Goal: Task Accomplishment & Management: Complete application form

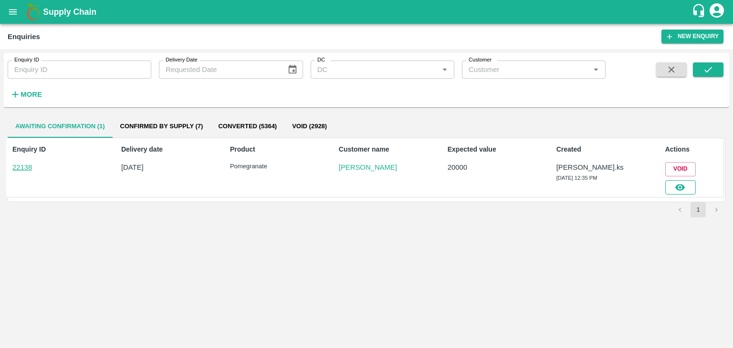
click at [680, 189] on icon "button" at bounding box center [680, 187] width 10 height 7
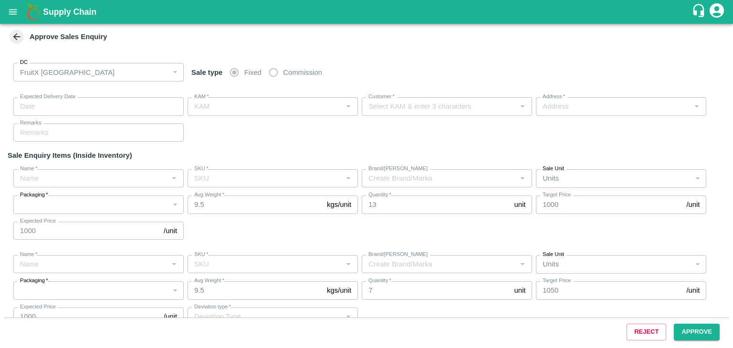
type input "[DATE] 12:40 PM"
type input "[PERSON_NAME].ks"
type input "[PERSON_NAME]"
type input "[GEOGRAPHIC_DATA] , [GEOGRAPHIC_DATA], [GEOGRAPHIC_DATA] , [GEOGRAPHIC_DATA], […"
type input "Pomegranate"
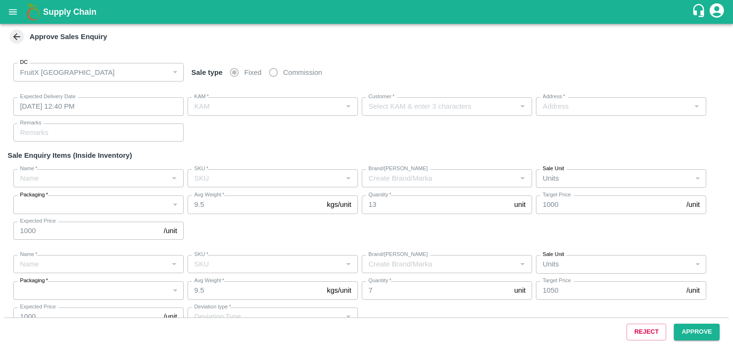
type input "KA-PRM-250-300"
type input "AM"
type input "Pomegranate"
type input "KA-PRM-300-350"
type input "AM"
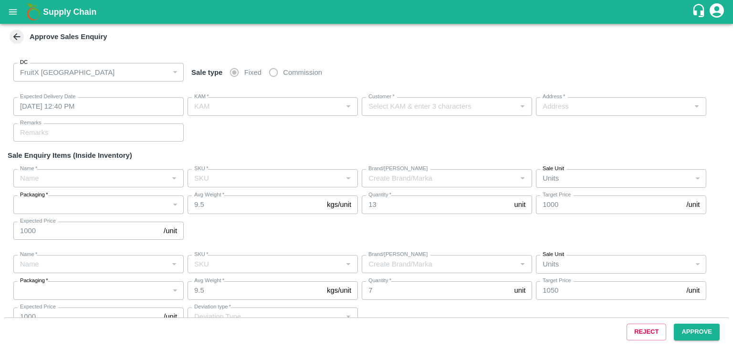
type input "Others"
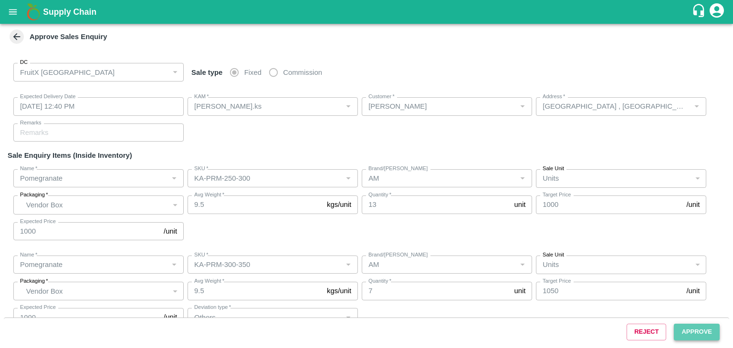
click at [699, 332] on button "Approve" at bounding box center [697, 332] width 46 height 17
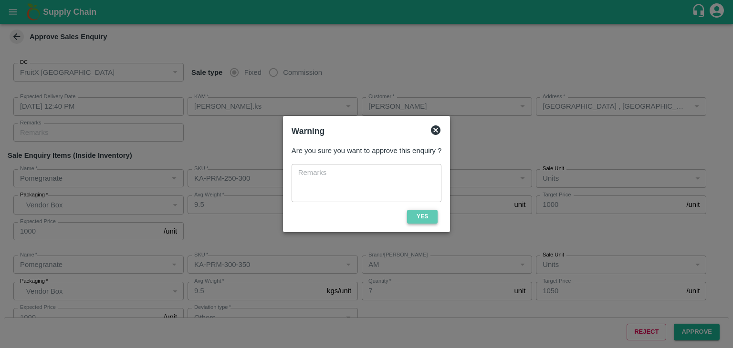
click at [418, 223] on button "Yes" at bounding box center [422, 217] width 31 height 14
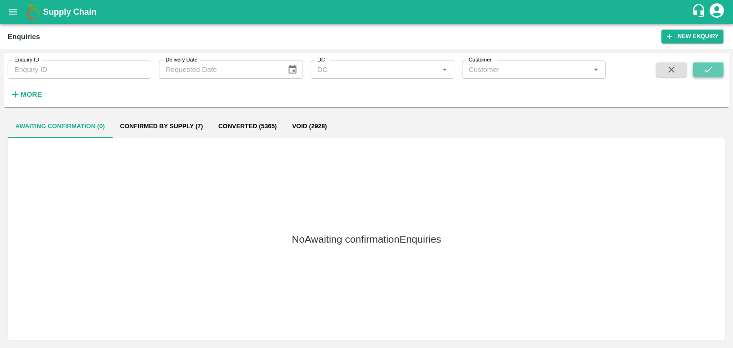
click at [710, 73] on icon "submit" at bounding box center [708, 69] width 10 height 10
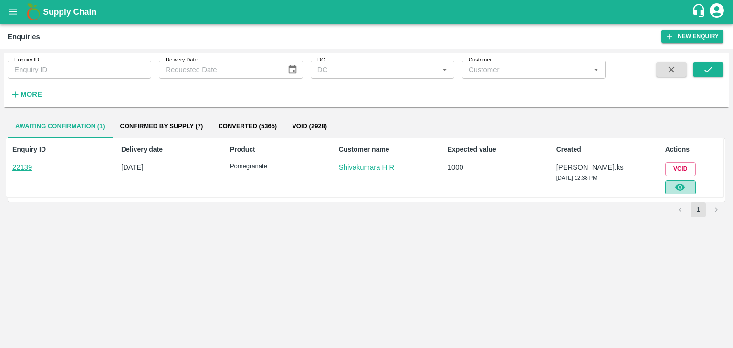
click at [679, 188] on icon "button" at bounding box center [680, 187] width 10 height 10
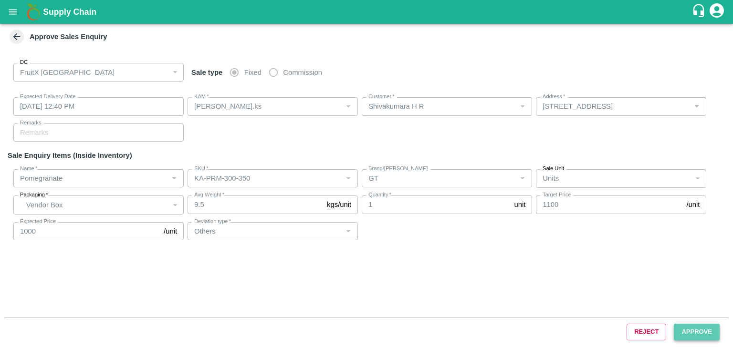
click at [691, 330] on button "Approve" at bounding box center [697, 332] width 46 height 17
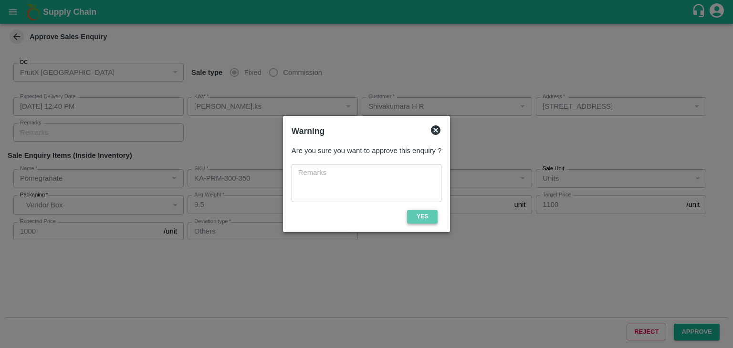
click at [421, 219] on button "Yes" at bounding box center [422, 217] width 31 height 14
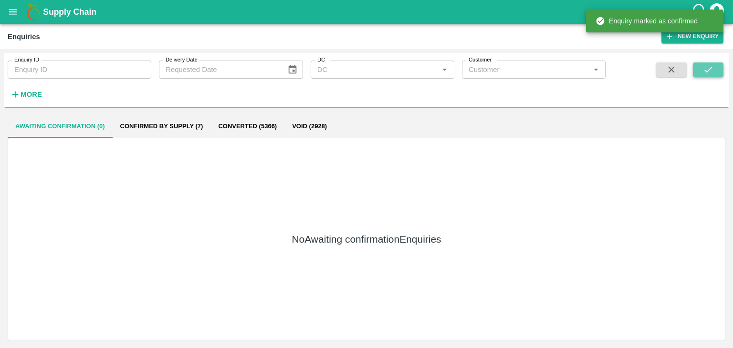
click at [708, 67] on icon "submit" at bounding box center [708, 69] width 10 height 10
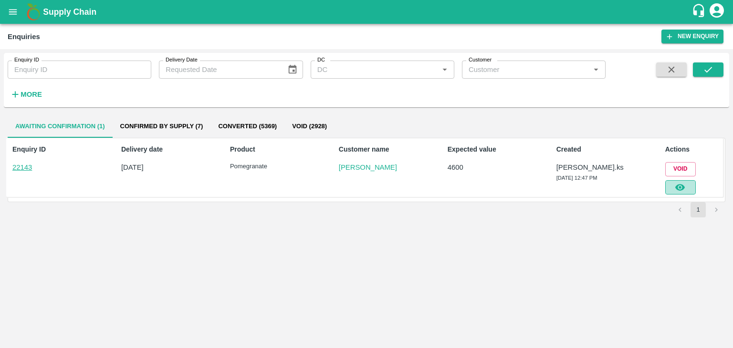
click at [679, 186] on icon "button" at bounding box center [680, 187] width 10 height 7
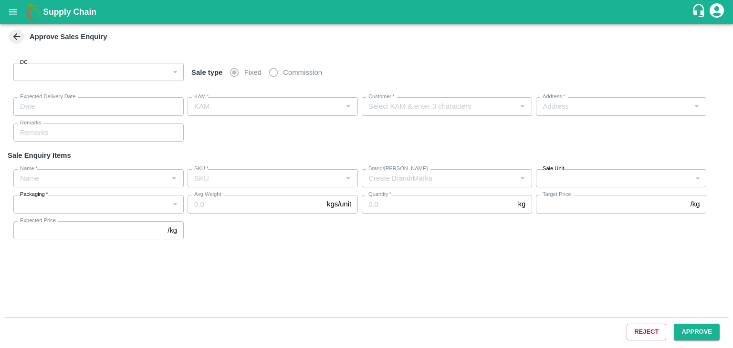
type input "147"
type input "[DATE] 12:50 PM"
type input "[PERSON_NAME].ks"
type input "[PERSON_NAME]"
type input "A28 Huskur market , [GEOGRAPHIC_DATA], [GEOGRAPHIC_DATA], [GEOGRAPHIC_DATA]"
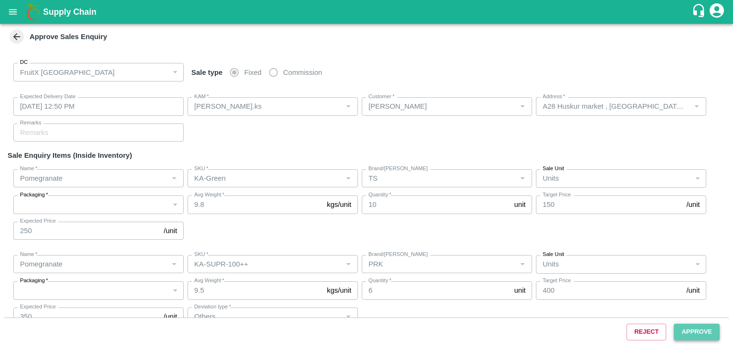
click at [695, 325] on button "Approve" at bounding box center [697, 332] width 46 height 17
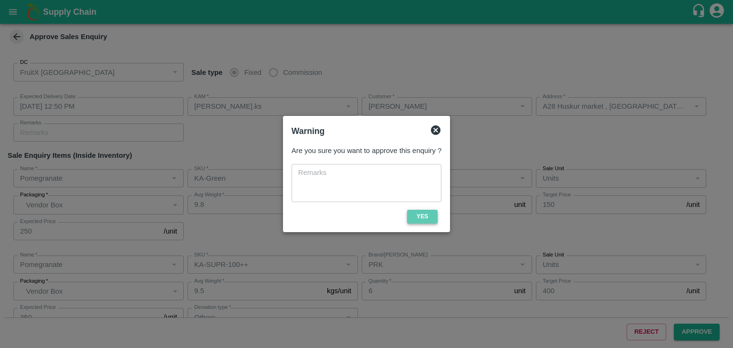
click at [432, 215] on button "Yes" at bounding box center [422, 217] width 31 height 14
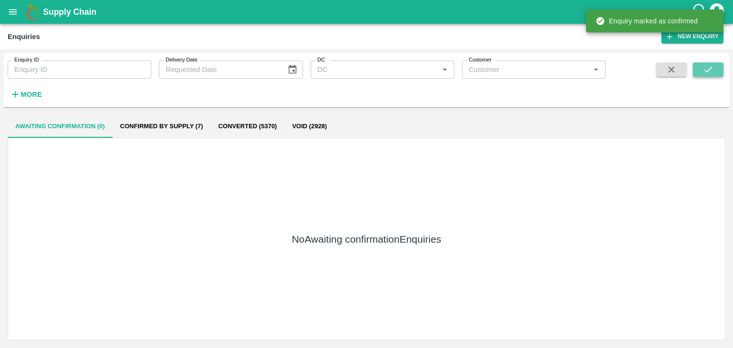
click at [710, 70] on icon "submit" at bounding box center [708, 69] width 10 height 10
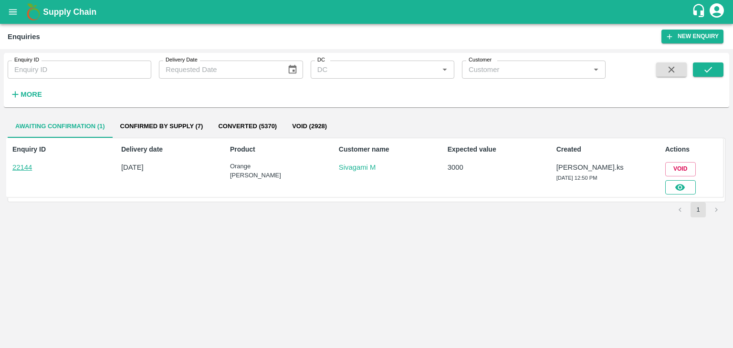
click at [681, 191] on icon "button" at bounding box center [680, 187] width 10 height 10
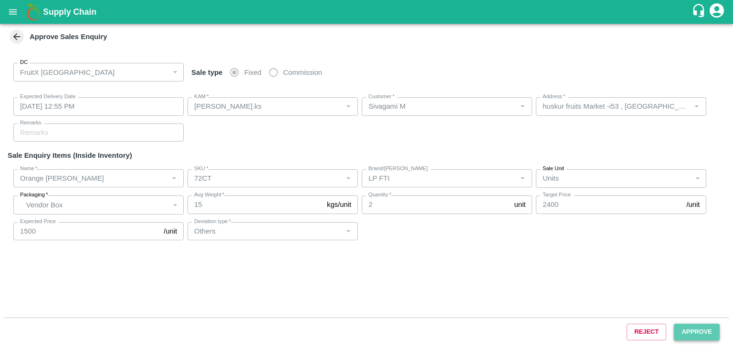
click at [692, 334] on button "Approve" at bounding box center [697, 332] width 46 height 17
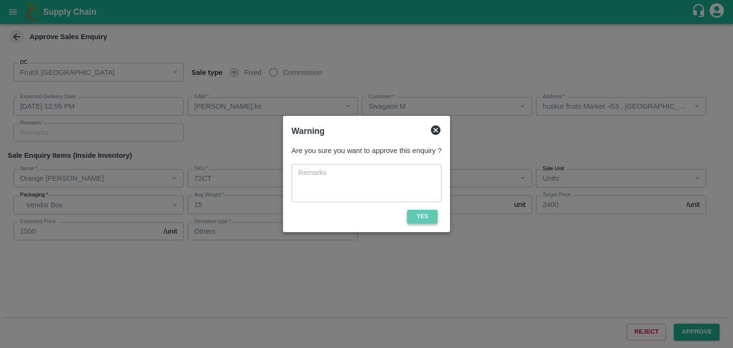
click at [417, 218] on button "Yes" at bounding box center [422, 217] width 31 height 14
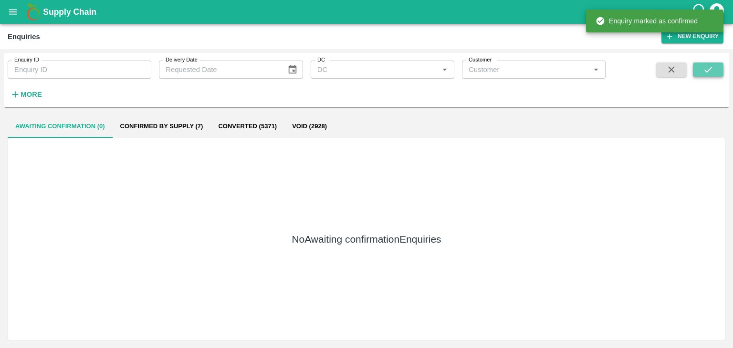
click at [718, 70] on button "submit" at bounding box center [708, 70] width 31 height 14
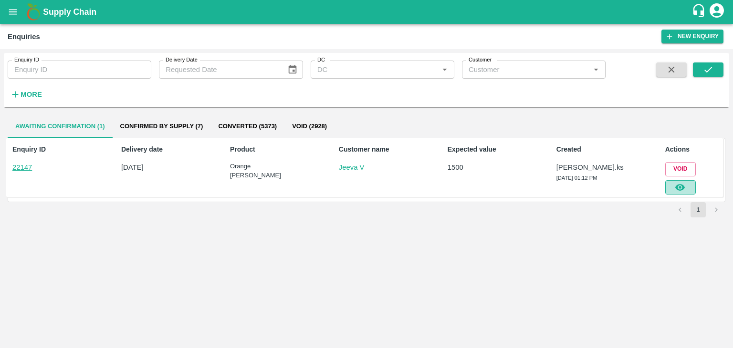
click at [682, 191] on icon "button" at bounding box center [680, 187] width 10 height 10
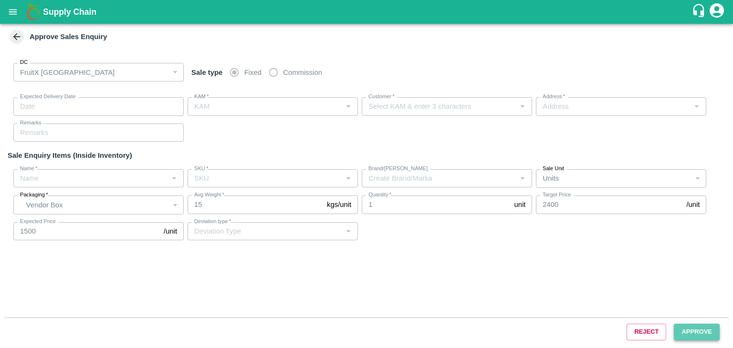
click at [693, 329] on button "Approve" at bounding box center [697, 332] width 46 height 17
type input "[DATE] 01:15 PM"
type input "[PERSON_NAME].ks"
type input "Jeeva V"
type input "huskur fruits Market , huskur fruits Market , [GEOGRAPHIC_DATA], [GEOGRAPHIC_DA…"
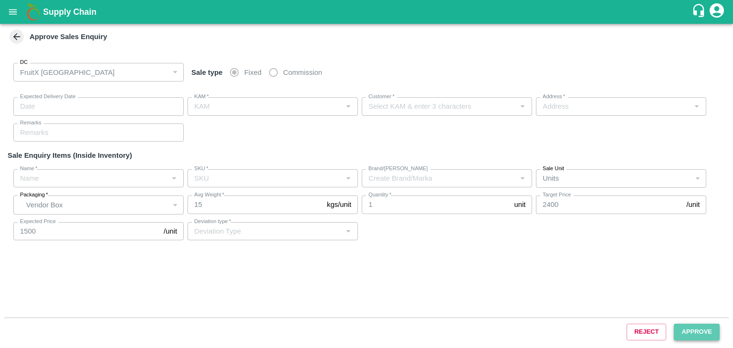
type input "Orange [PERSON_NAME]"
type input "72CT"
type input "LP FTI"
type input "Others"
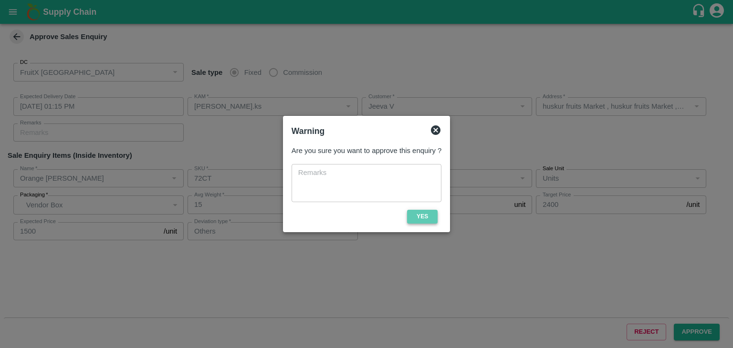
click at [423, 211] on button "Yes" at bounding box center [422, 217] width 31 height 14
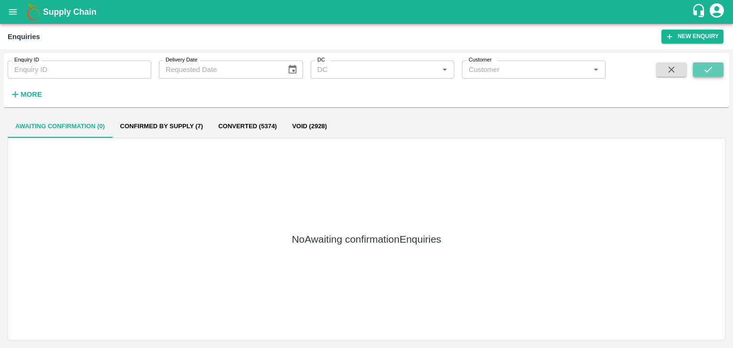
click at [695, 67] on button "submit" at bounding box center [708, 70] width 31 height 14
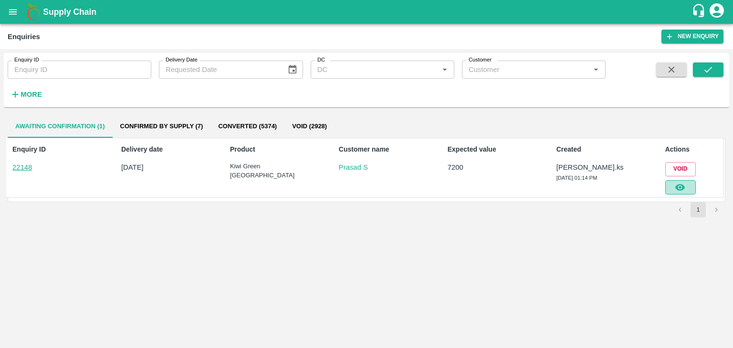
click at [689, 186] on button "button" at bounding box center [680, 187] width 31 height 14
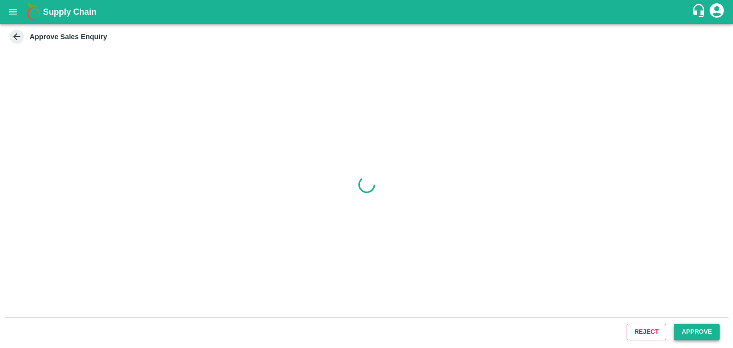
click at [700, 333] on button "Approve" at bounding box center [697, 332] width 46 height 17
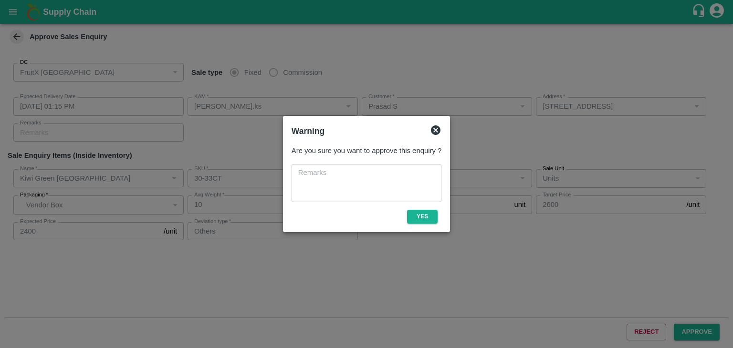
type input "[DATE] 01:15 PM"
type input "[PERSON_NAME].ks"
type input "Prasad S"
type input "[STREET_ADDRESS]"
type input "Kiwi Green [GEOGRAPHIC_DATA]"
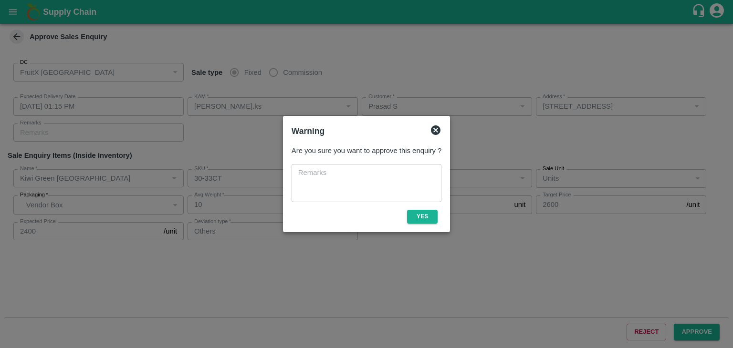
type input "30-33CT"
type input "LP 1"
type input "Others"
click at [434, 219] on button "Yes" at bounding box center [422, 217] width 31 height 14
